Goal: Task Accomplishment & Management: Use online tool/utility

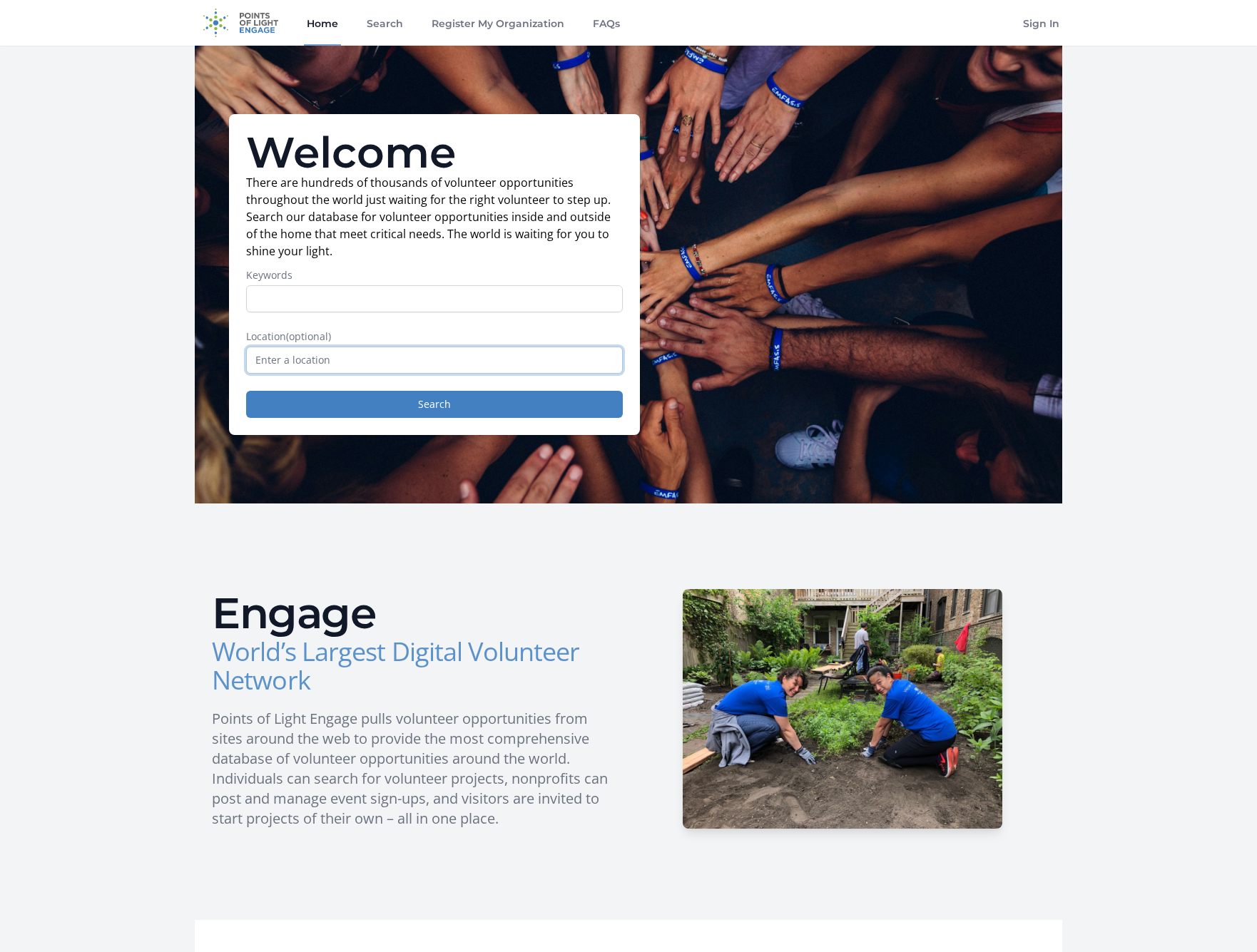
click at [362, 367] on input "text" at bounding box center [434, 360] width 377 height 27
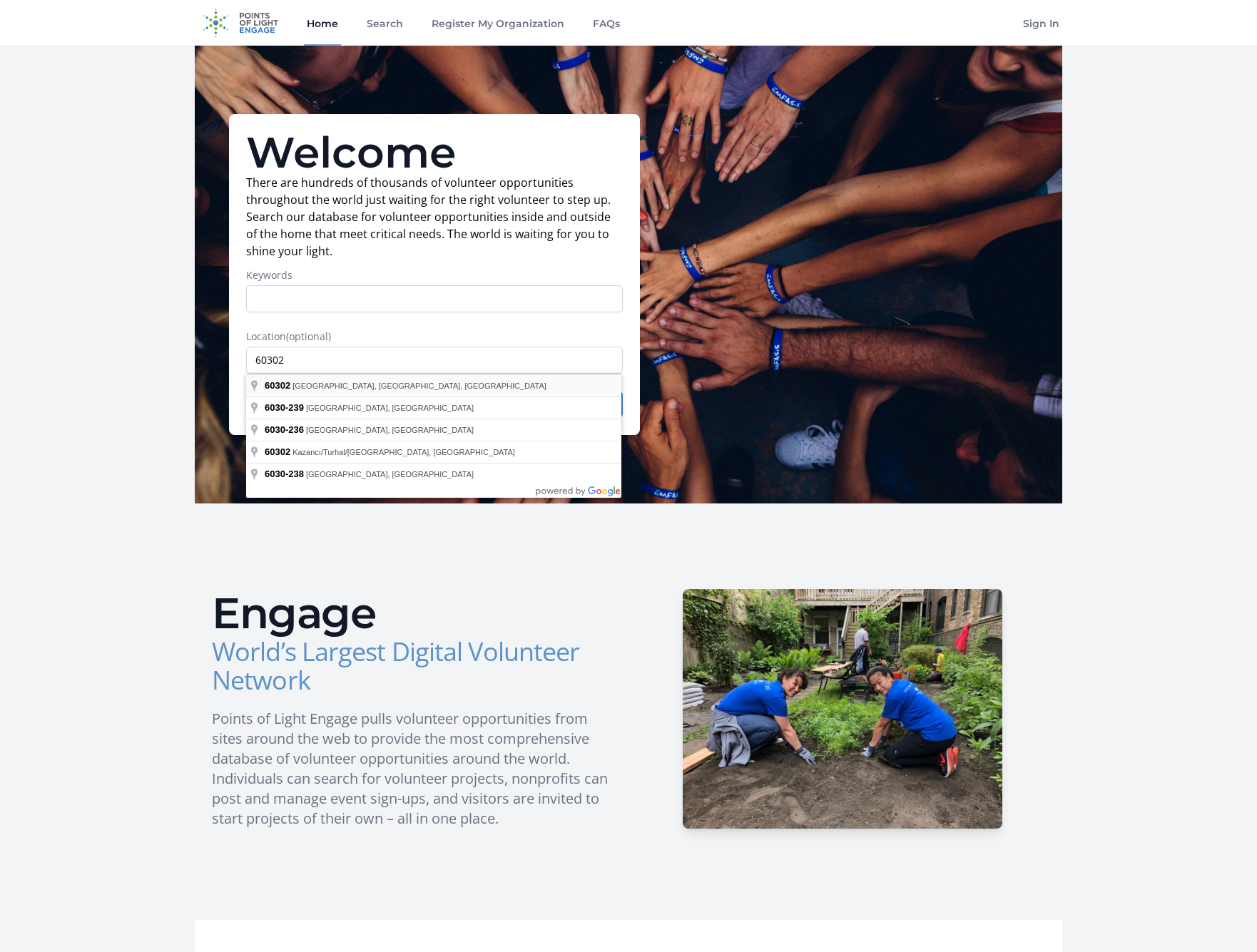
type input "[GEOGRAPHIC_DATA], [GEOGRAPHIC_DATA]"
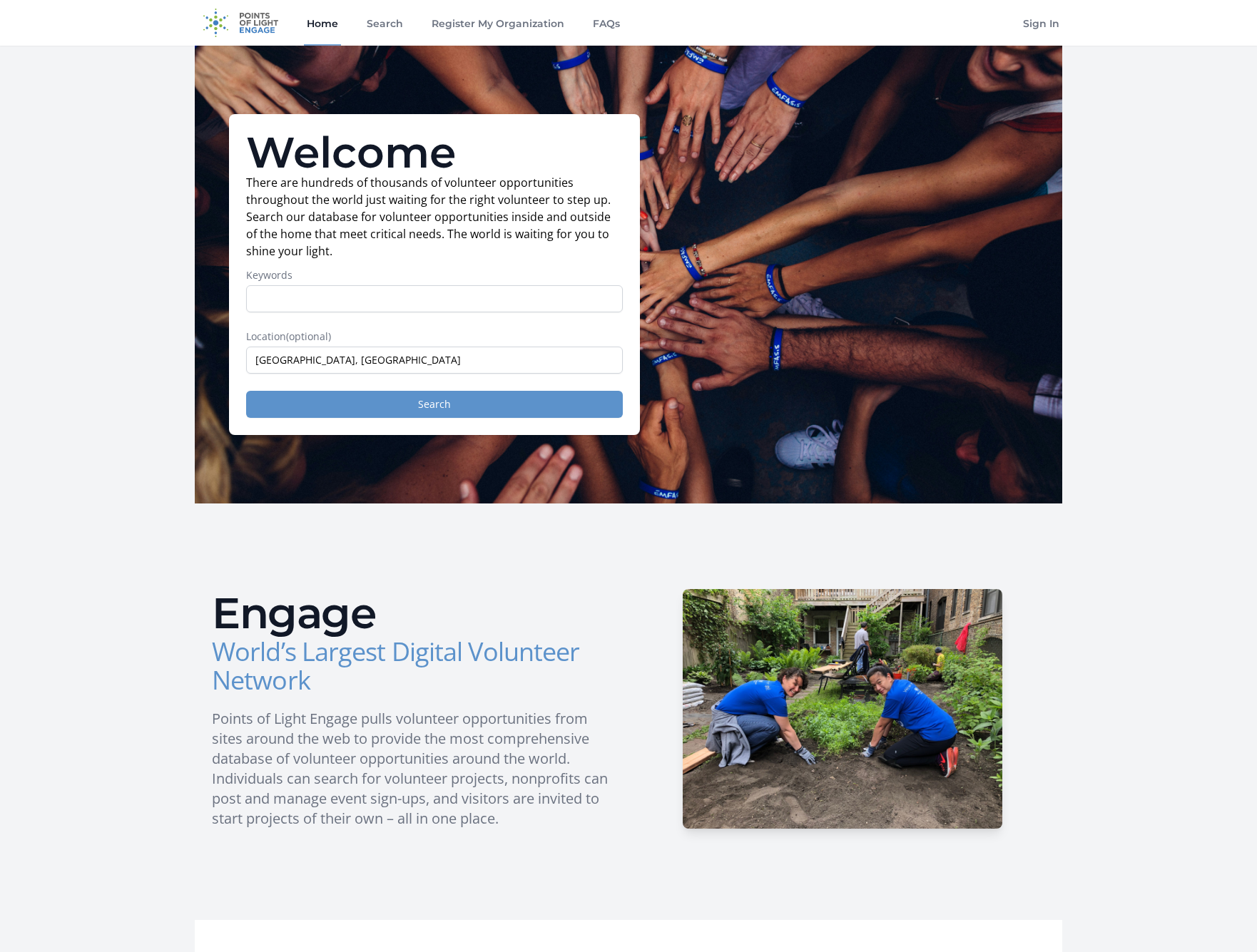
click at [364, 400] on button "Search" at bounding box center [434, 404] width 377 height 27
click at [608, 26] on link "FAQs" at bounding box center [606, 22] width 32 height 45
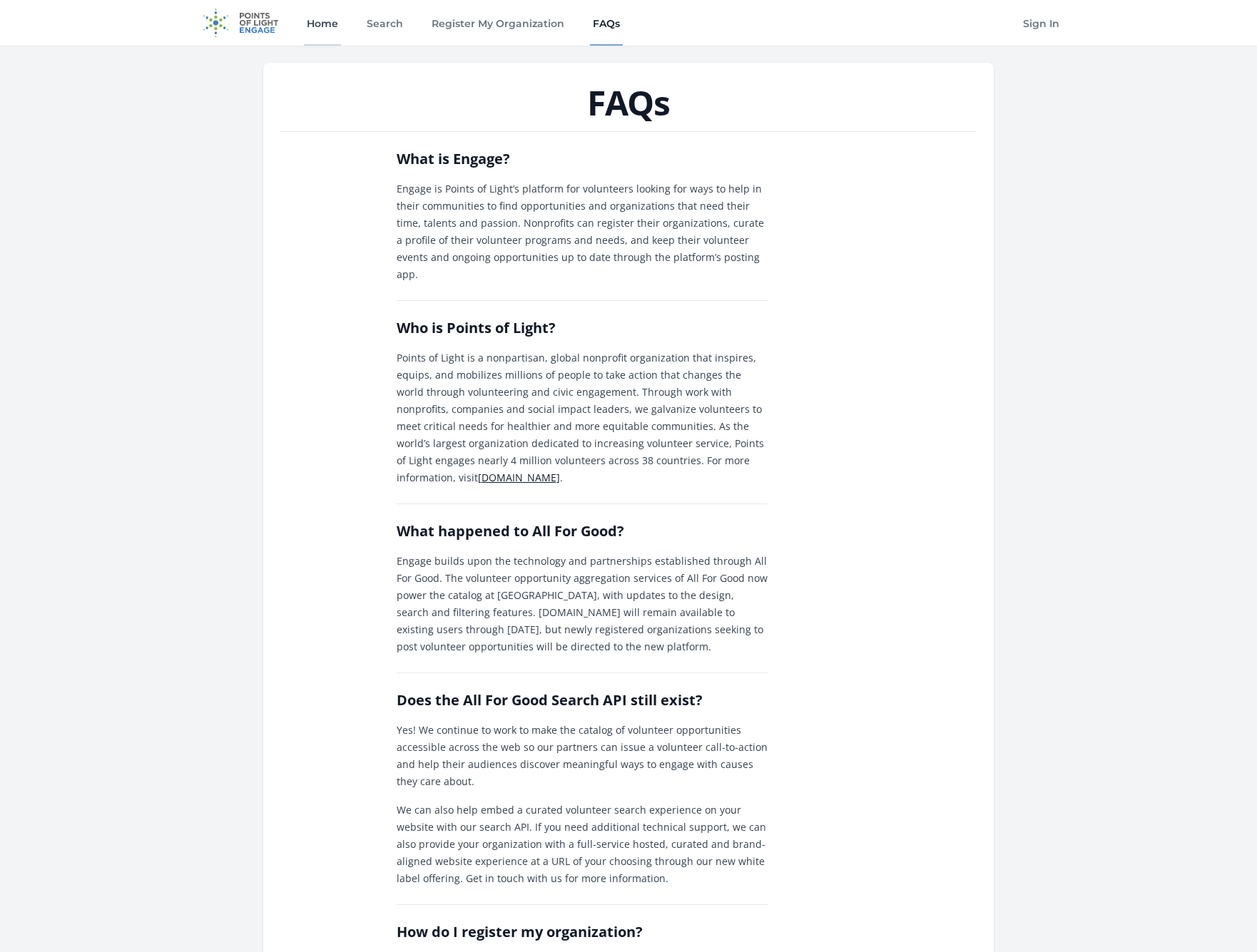
click at [314, 19] on link "Home" at bounding box center [323, 22] width 37 height 45
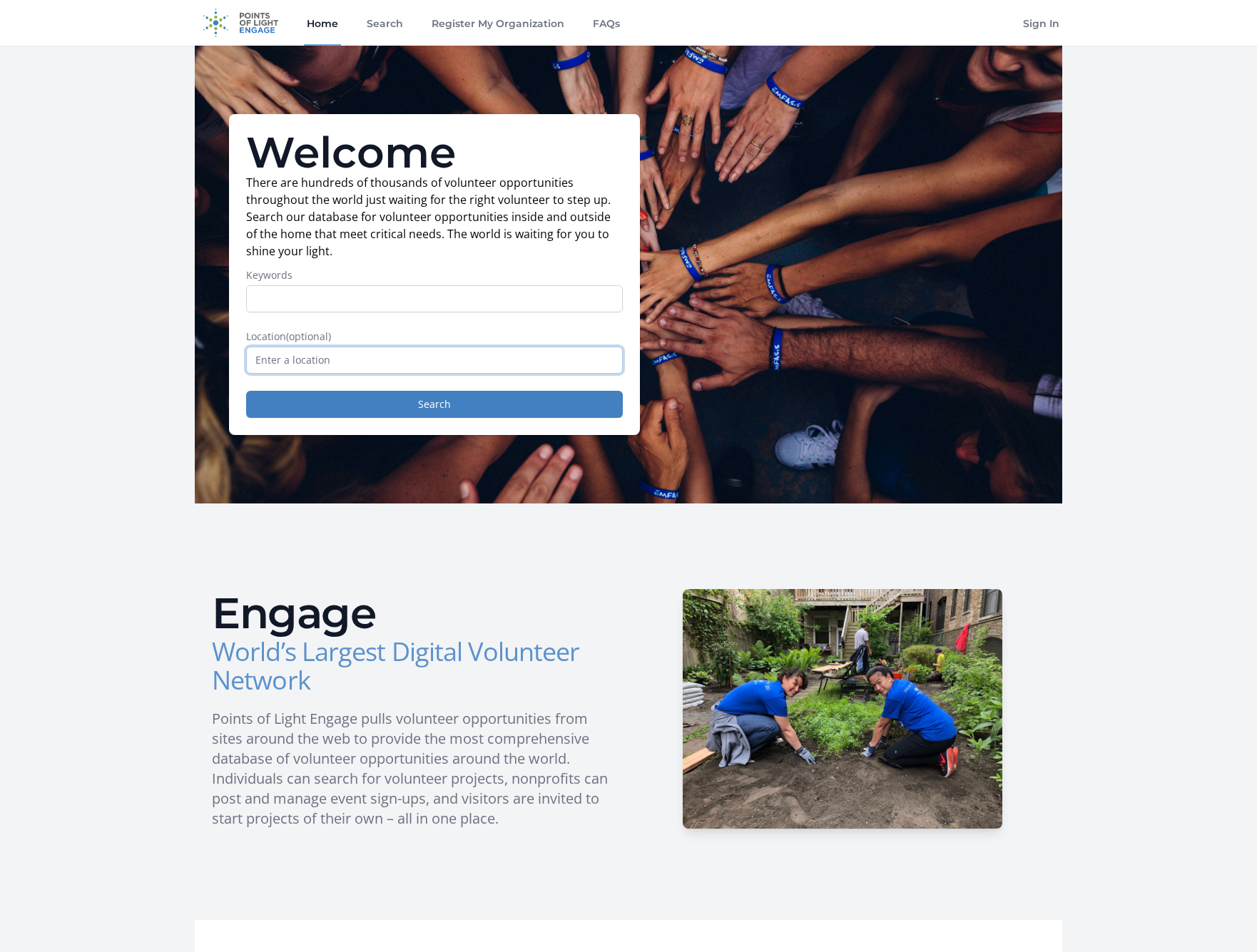
click at [370, 358] on input "text" at bounding box center [434, 360] width 377 height 27
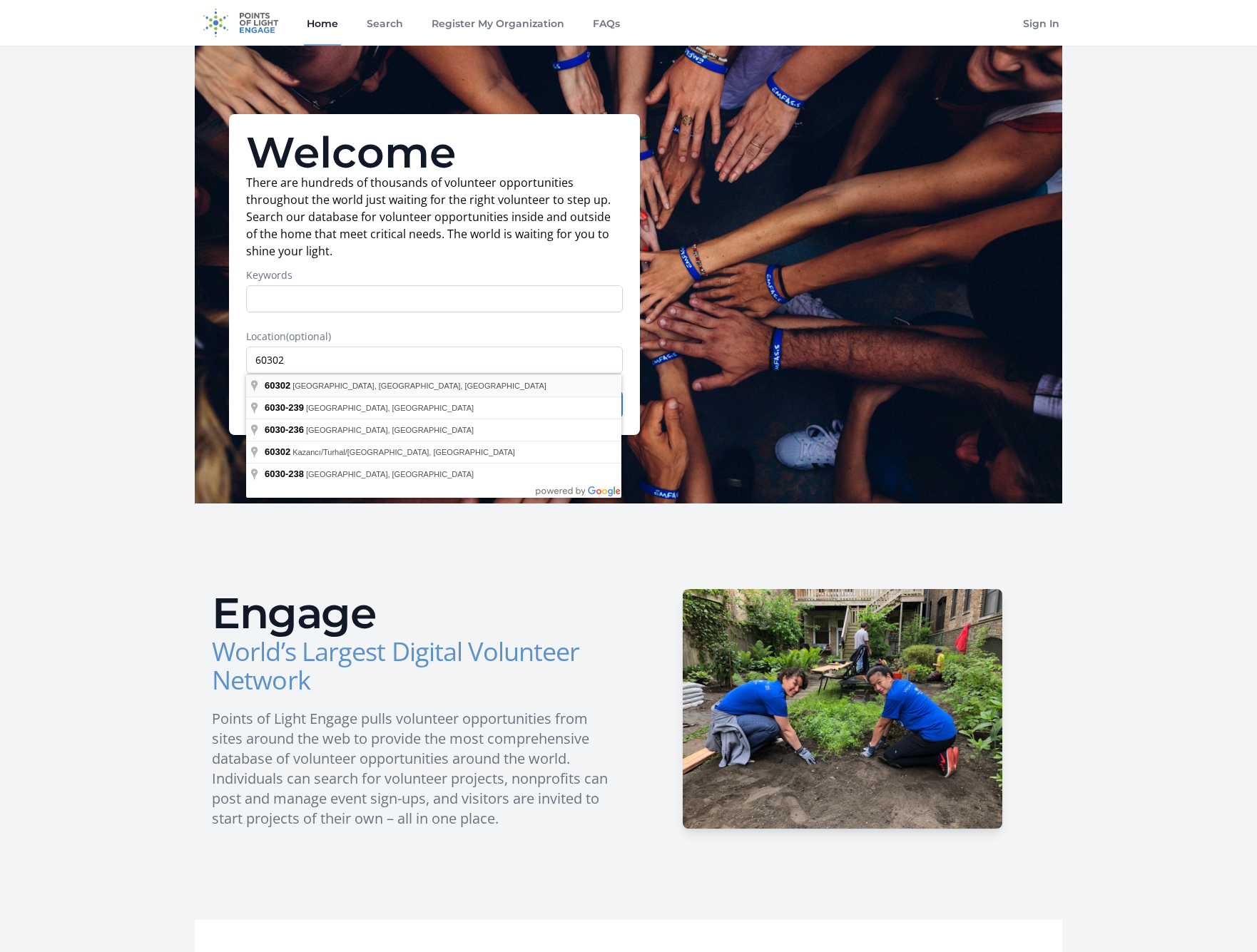
type input "[GEOGRAPHIC_DATA], [GEOGRAPHIC_DATA]"
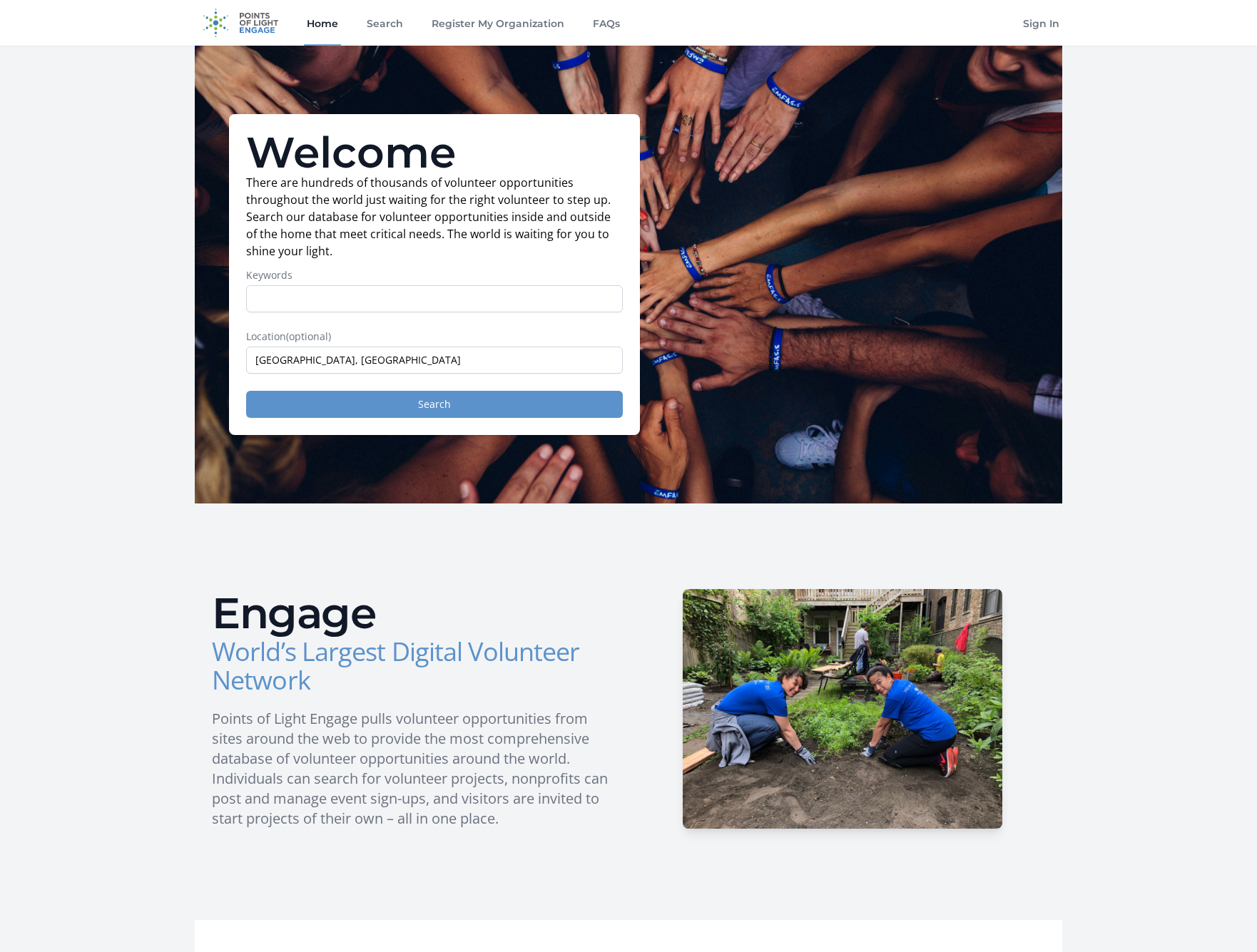
click at [468, 402] on button "Search" at bounding box center [434, 404] width 377 height 27
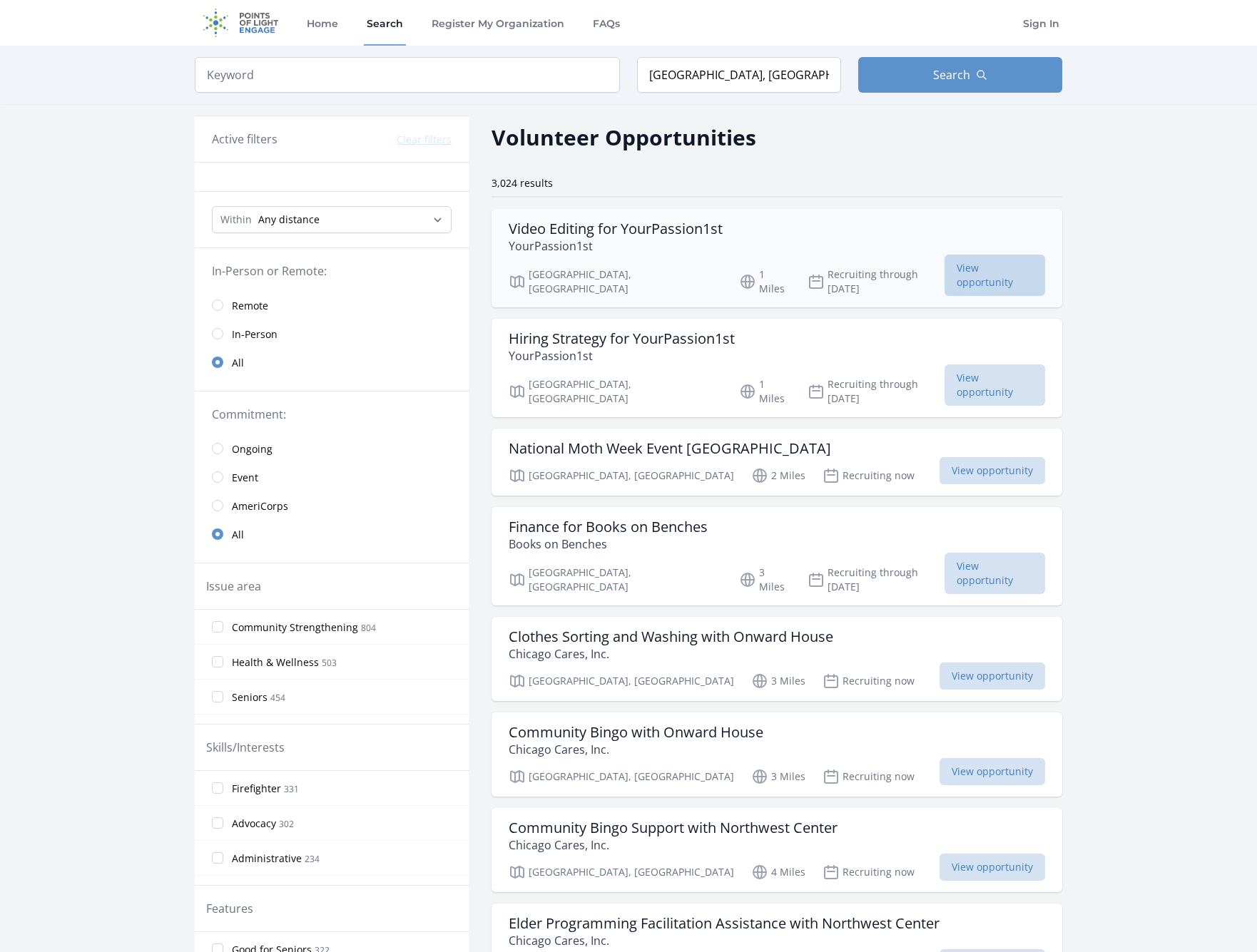
click at [944, 268] on span "View opportunity" at bounding box center [994, 275] width 100 height 42
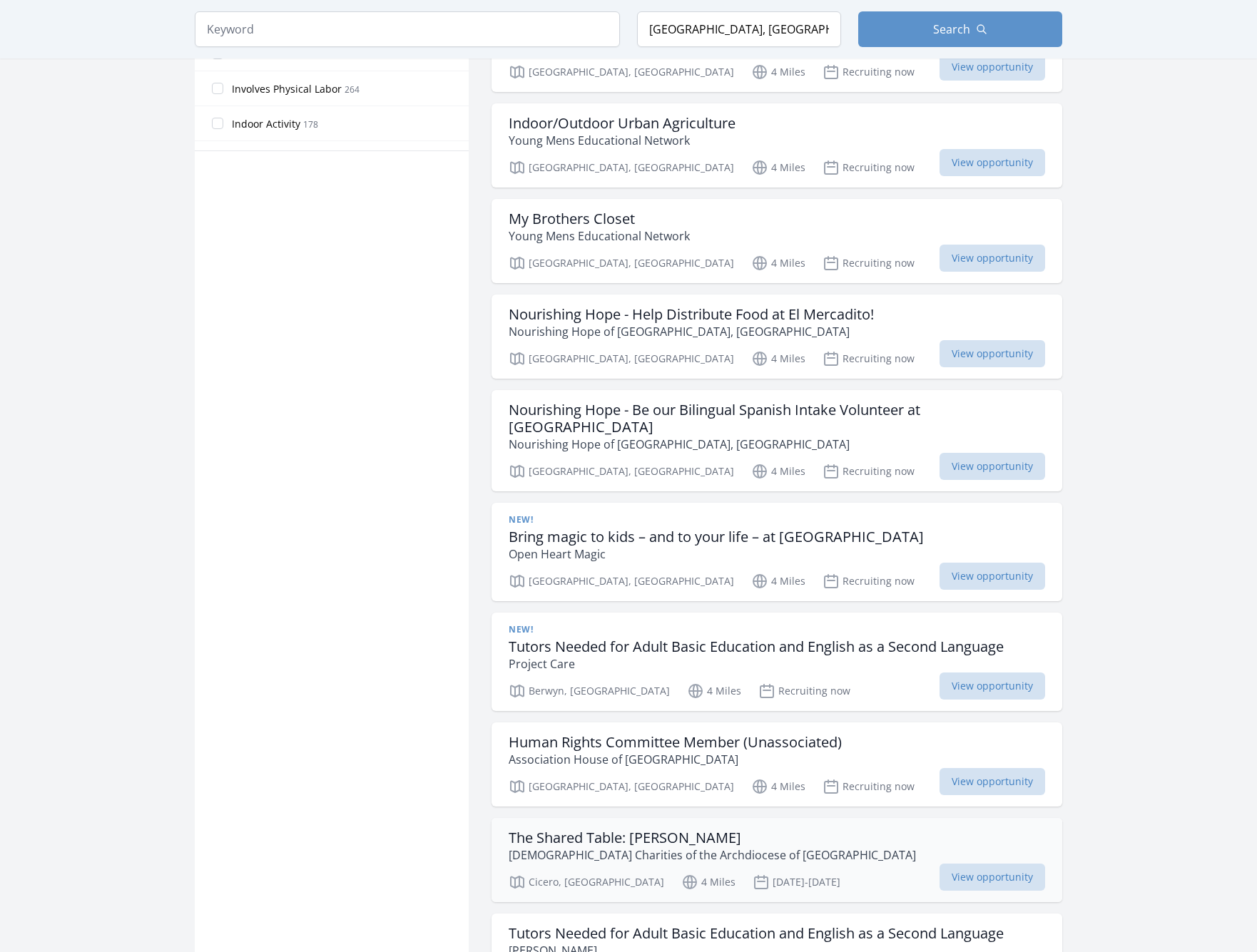
scroll to position [1172, 0]
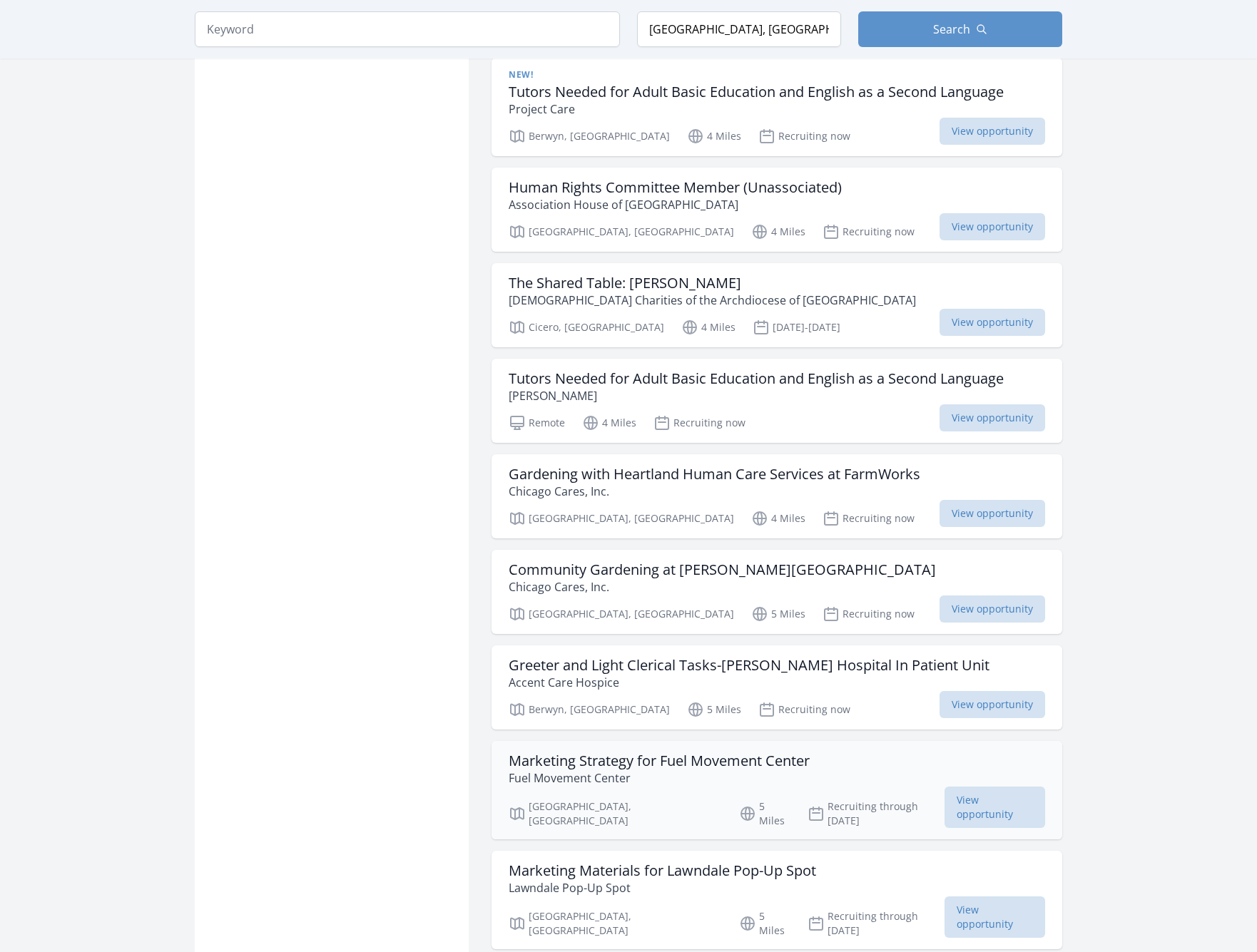
scroll to position [1921, 0]
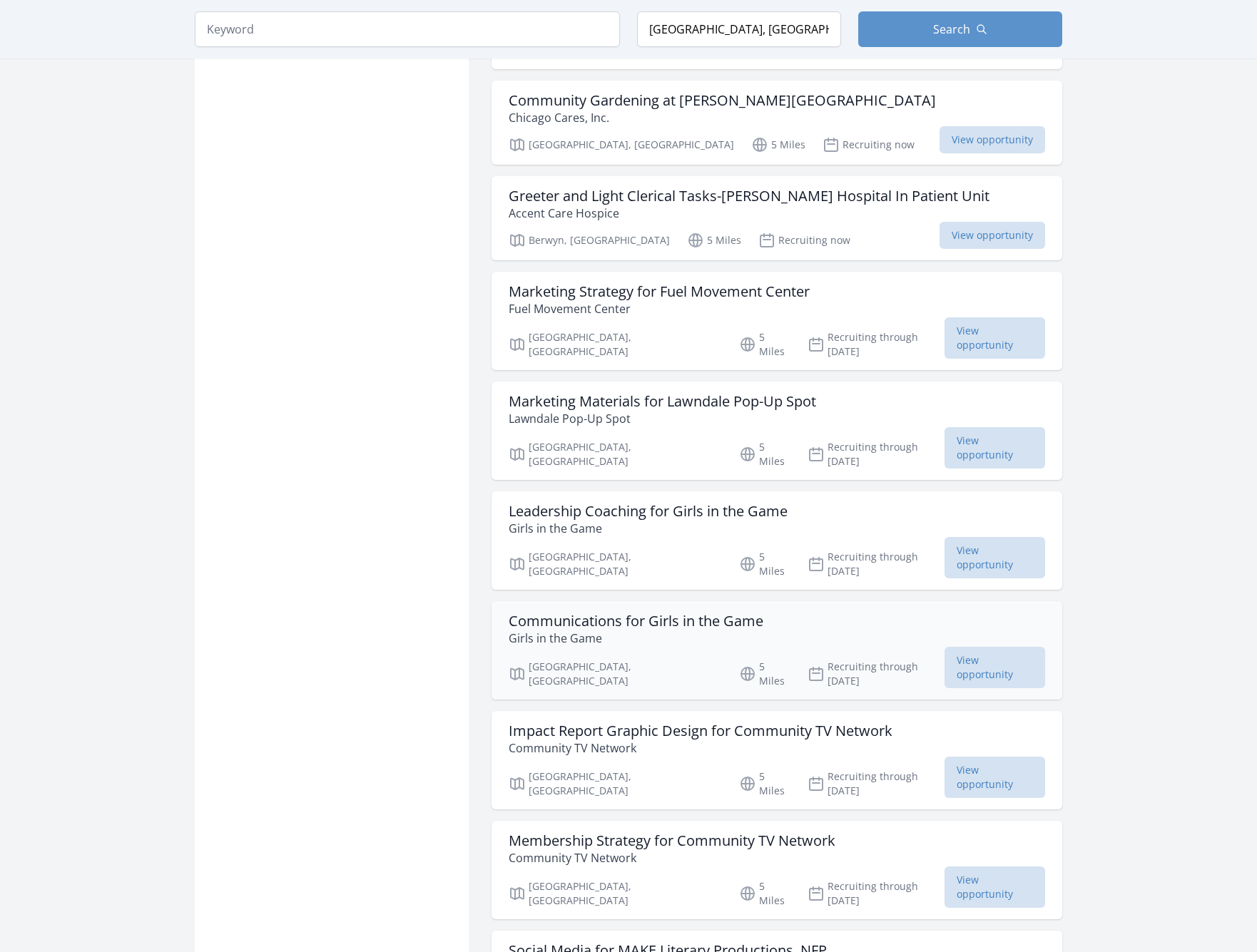
click at [694, 612] on h3 "Communications for Girls in the Game" at bounding box center [635, 621] width 254 height 17
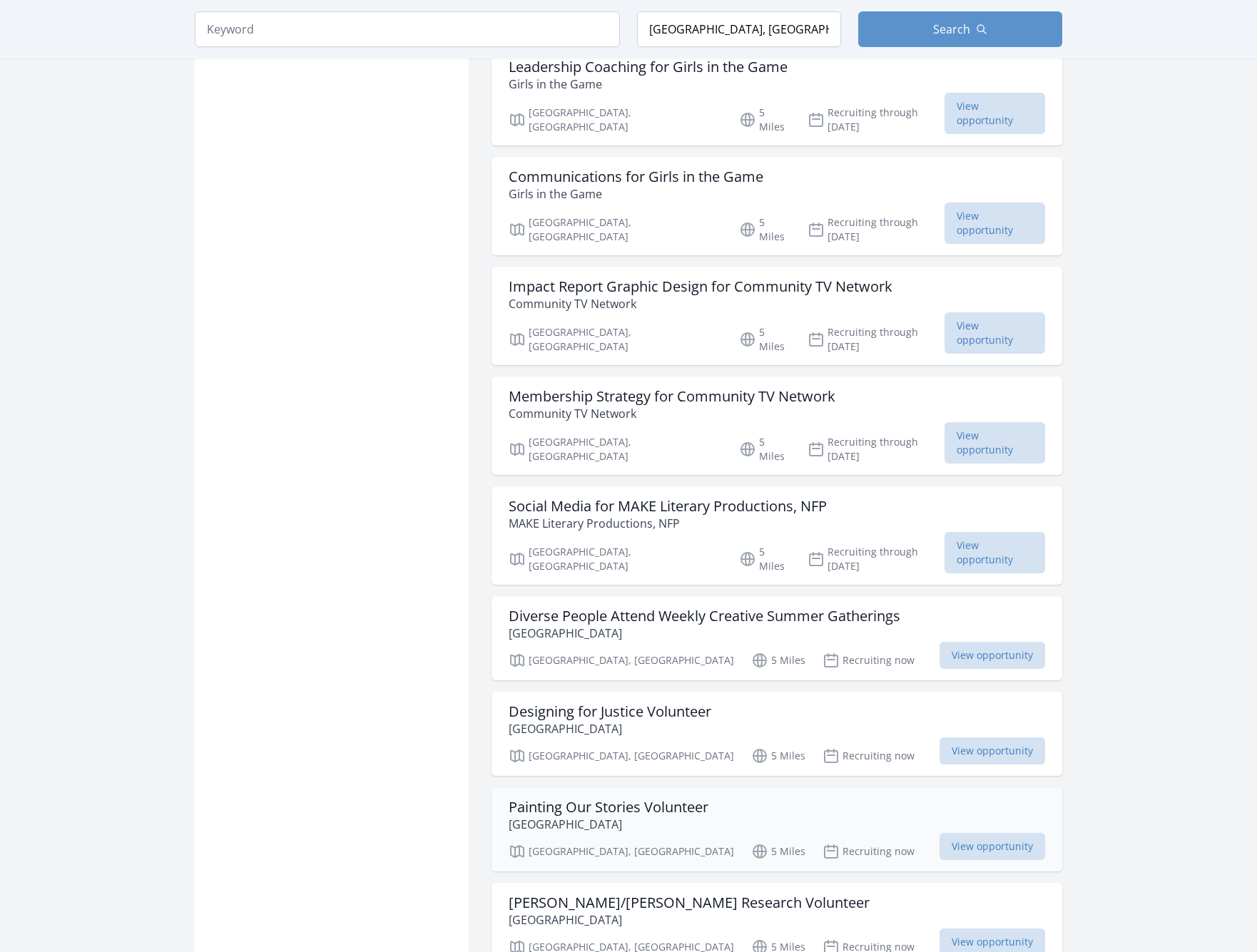
scroll to position [2443, 0]
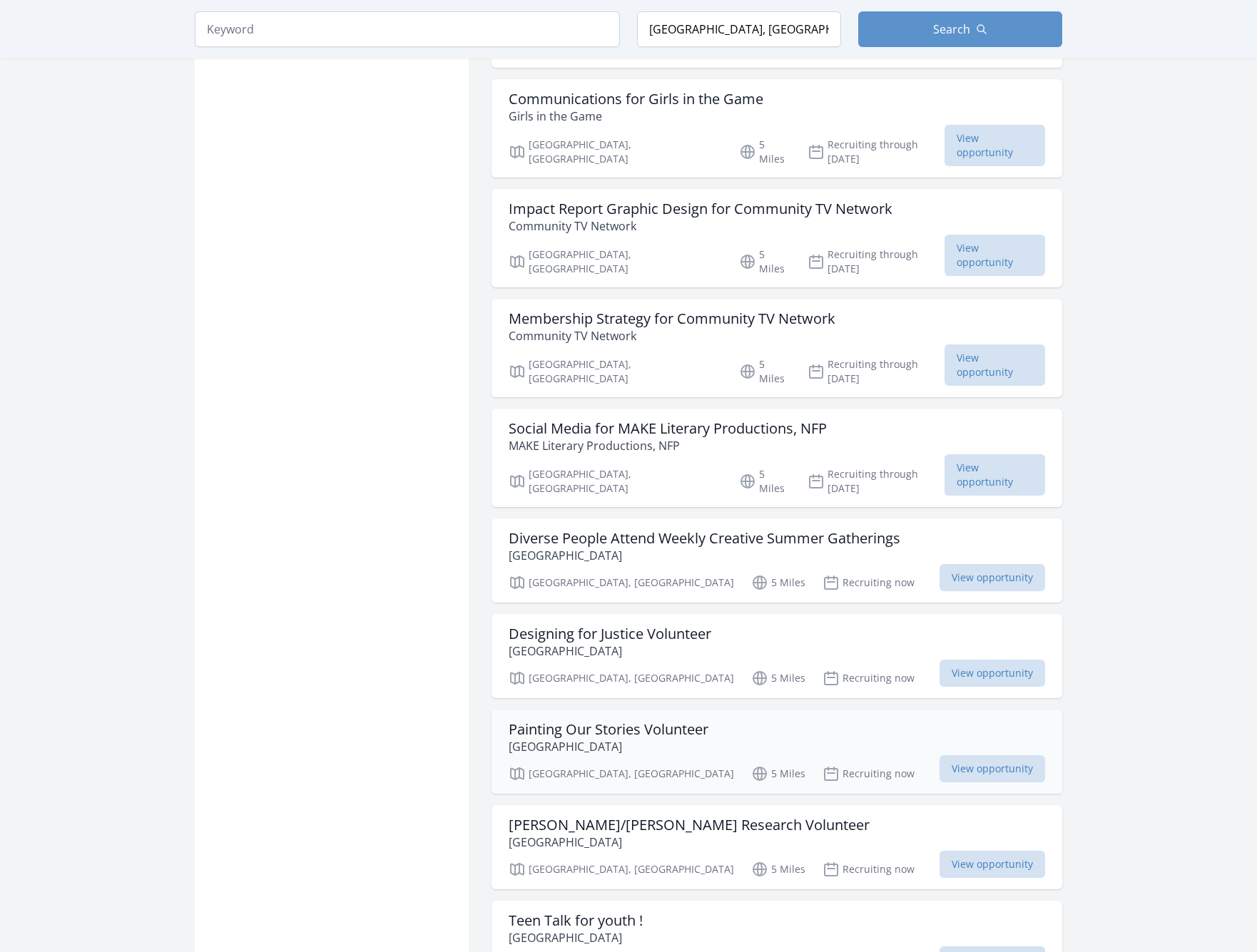
click at [675, 739] on p "[GEOGRAPHIC_DATA]" at bounding box center [608, 747] width 199 height 17
click at [644, 625] on h3 "Designing for Justice Volunteer" at bounding box center [609, 634] width 202 height 17
click at [646, 625] on h3 "Designing for Justice Volunteer" at bounding box center [609, 634] width 202 height 17
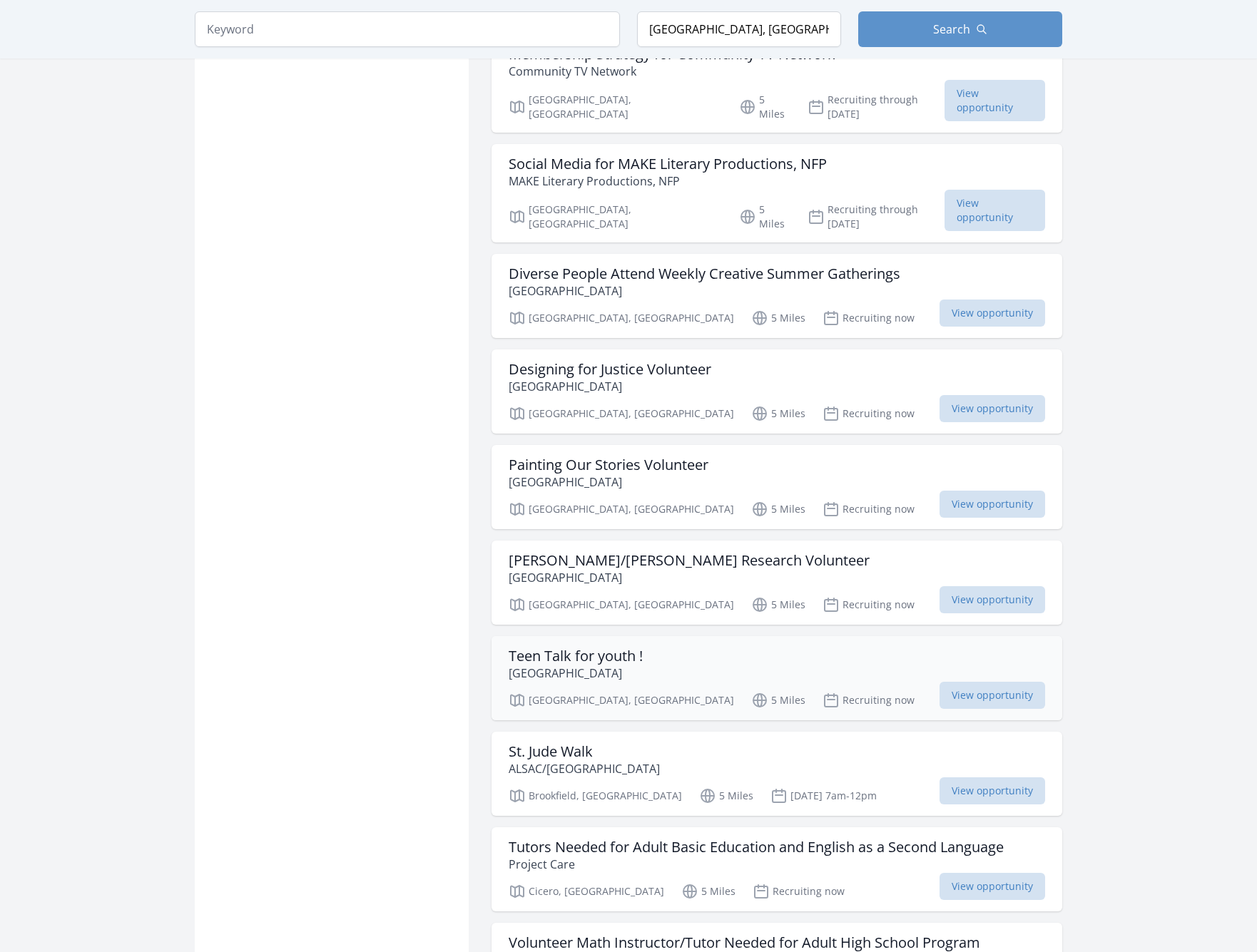
scroll to position [2867, 0]
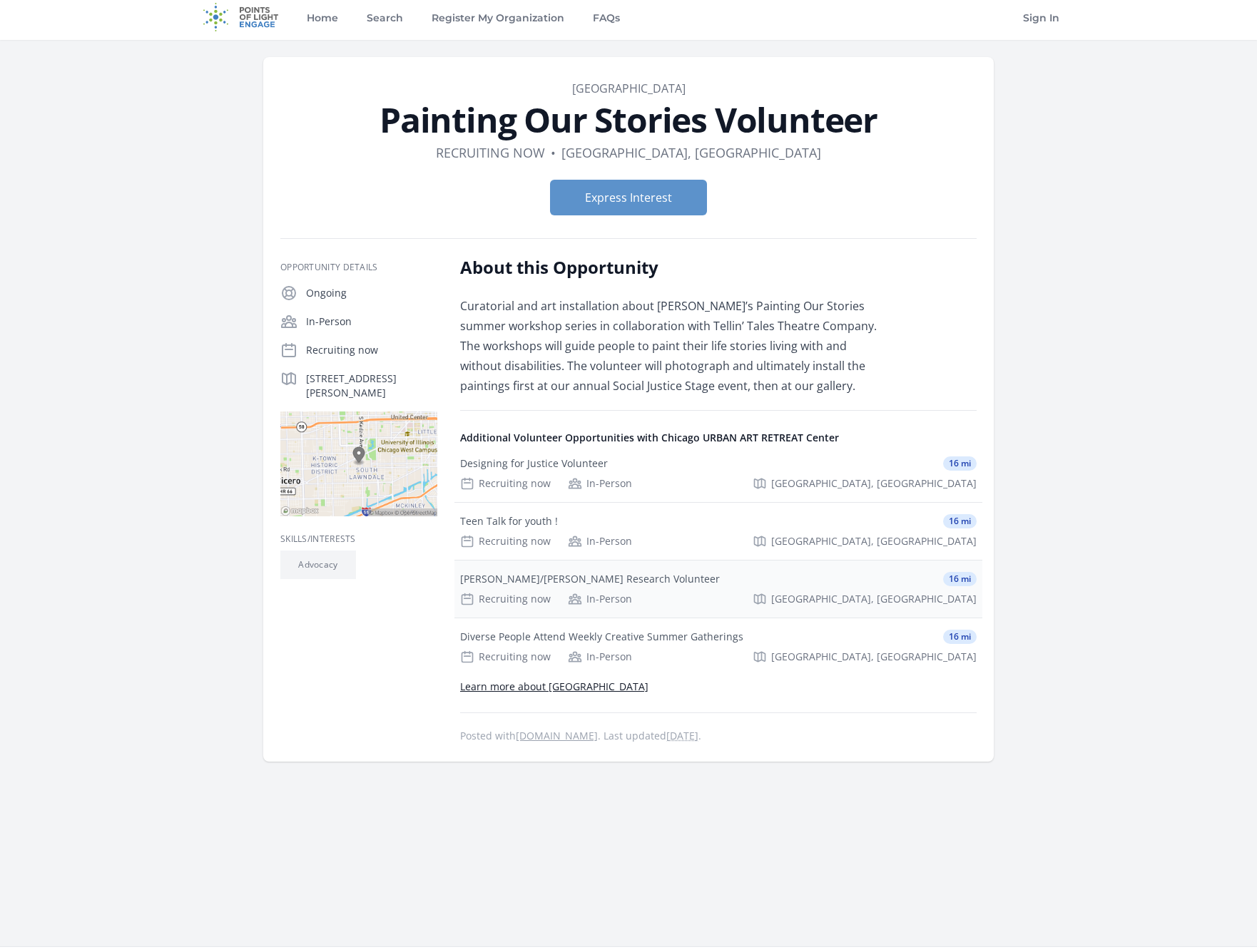
scroll to position [18, 0]
